Goal: Transaction & Acquisition: Purchase product/service

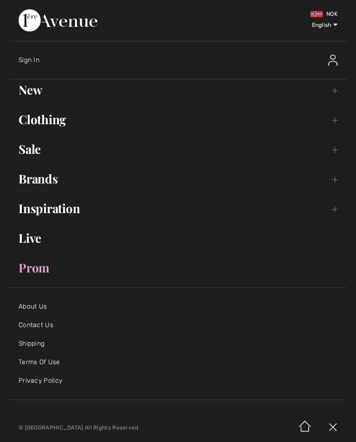
click at [30, 150] on link "Sale Toggle submenu" at bounding box center [177, 149] width 337 height 20
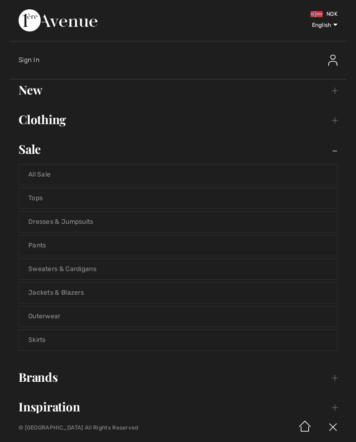
click at [95, 218] on link "Dresses & Jumpsuits" at bounding box center [178, 222] width 318 height 20
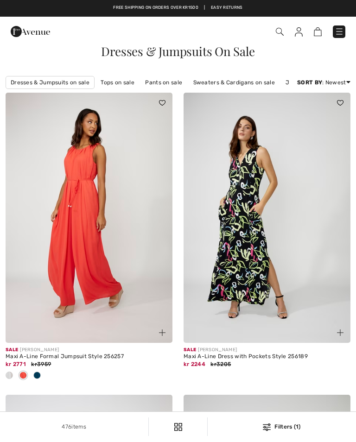
checkbox input "true"
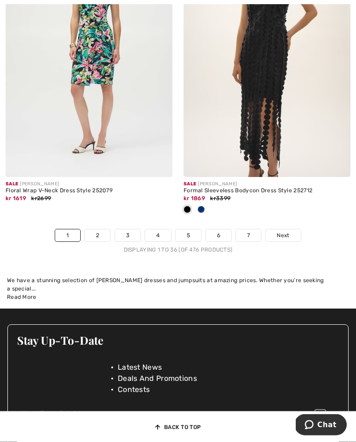
scroll to position [5417, 0]
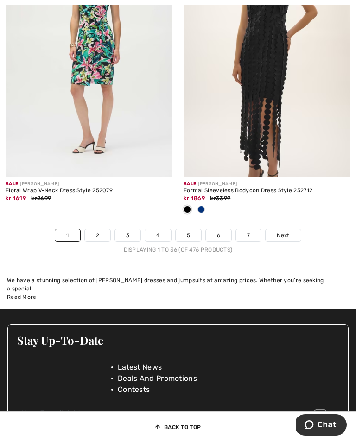
click at [93, 236] on link "2" at bounding box center [97, 235] width 25 height 12
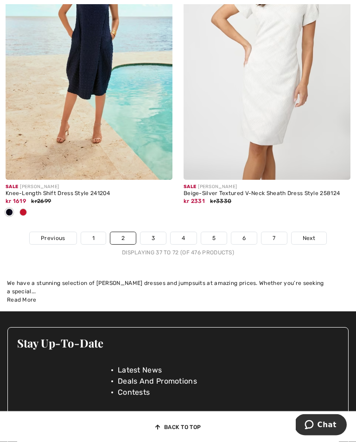
scroll to position [5275, 0]
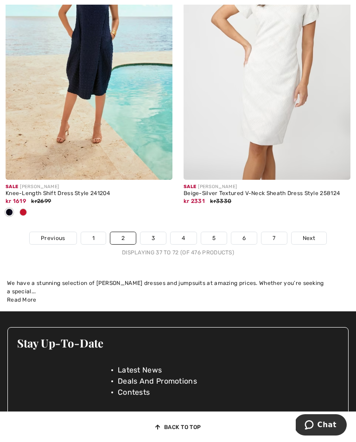
click at [152, 244] on link "3" at bounding box center [152, 238] width 25 height 12
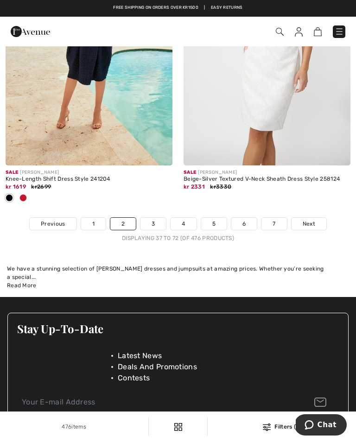
scroll to position [5290, 0]
